Goal: Information Seeking & Learning: Learn about a topic

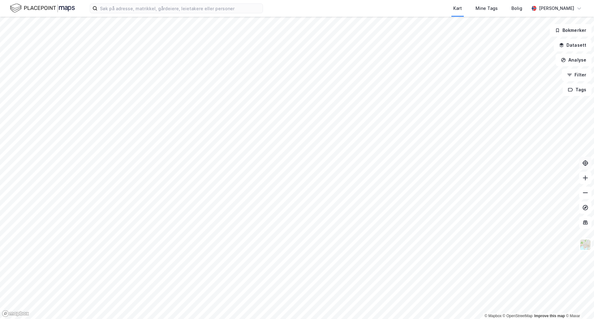
click at [584, 163] on icon at bounding box center [585, 163] width 6 height 6
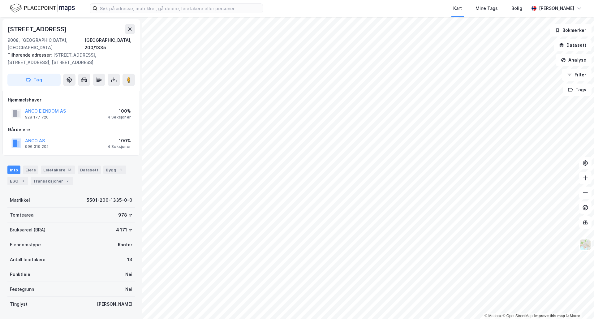
click at [77, 136] on div "ANCO AS 996 319 202 100% 4 Seksjoner" at bounding box center [71, 143] width 127 height 15
click at [59, 168] on div "Info [PERSON_NAME] 13 Datasett Bygg 1 ESG 3 Transaksjoner 7" at bounding box center [70, 175] width 127 height 20
click at [57, 177] on div "Transaksjoner 7" at bounding box center [52, 181] width 42 height 9
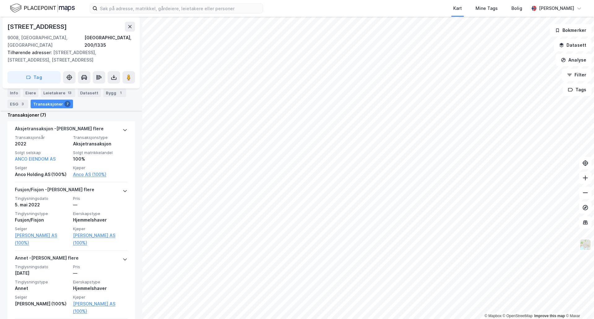
scroll to position [180, 0]
